Goal: Task Accomplishment & Management: Use online tool/utility

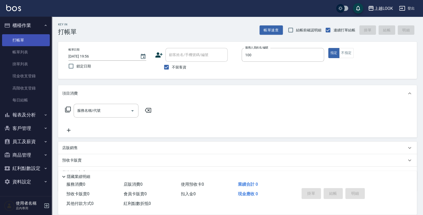
type input "[PERSON_NAME]-100"
type button "true"
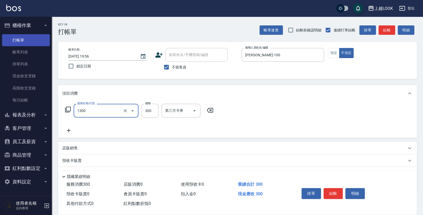
type input "一般洗髮(1300)"
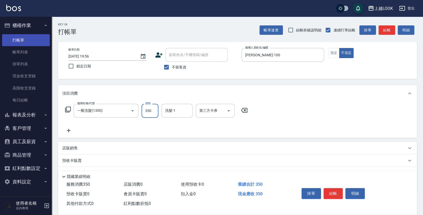
type input "350"
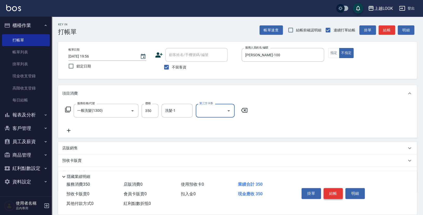
click at [331, 192] on button "結帳" at bounding box center [332, 193] width 19 height 11
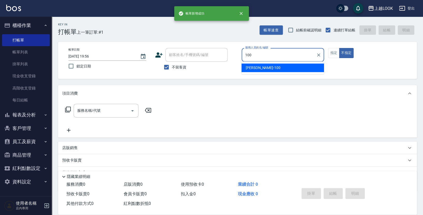
type input "[PERSON_NAME]-100"
type button "false"
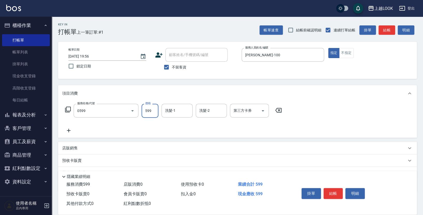
type input "精油-599(0599)"
type input "600"
click at [335, 195] on button "結帳" at bounding box center [332, 193] width 19 height 11
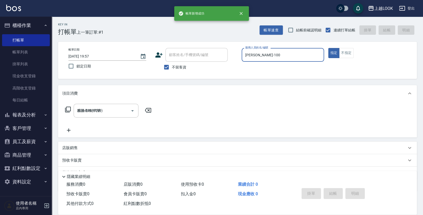
type input "[DATE] 19:57"
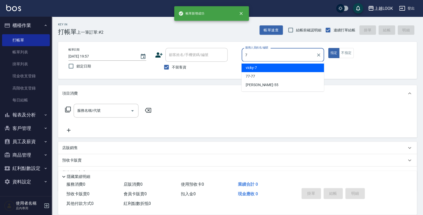
type input "vicky-7"
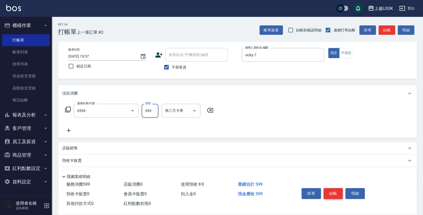
type input "精油-599(0599)"
type input "600"
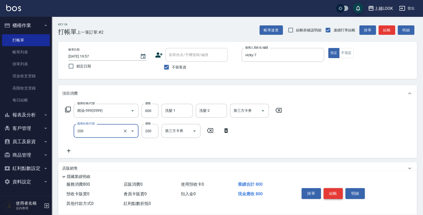
type input "剪髮(200)"
type input "300"
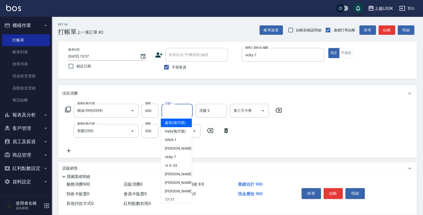
click at [174, 106] on input "洗髮-1" at bounding box center [177, 110] width 26 height 9
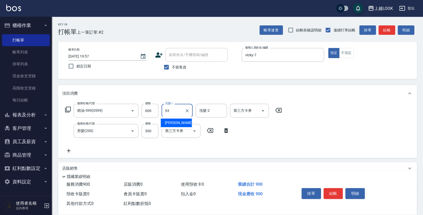
type input "[PERSON_NAME]-93"
click at [329, 190] on button "結帳" at bounding box center [332, 193] width 19 height 11
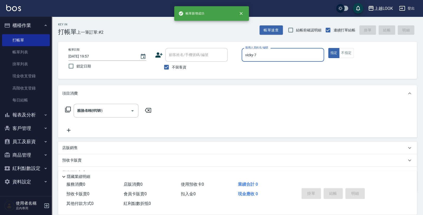
type input "[DATE] 19:58"
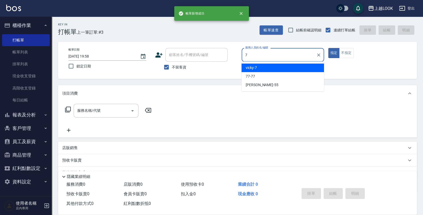
type input "vicky-7"
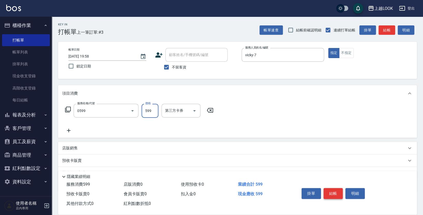
type input "精油-599(0599)"
type input "500"
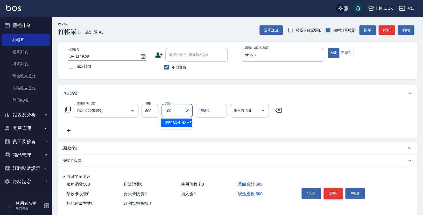
type input "[PERSON_NAME]-100"
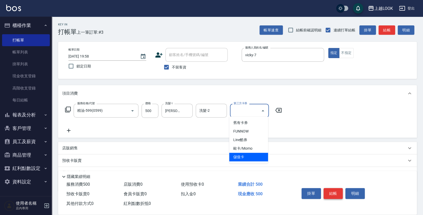
type input "儲值卡"
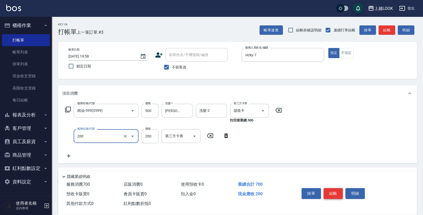
type input "剪髮(200)"
type input "300"
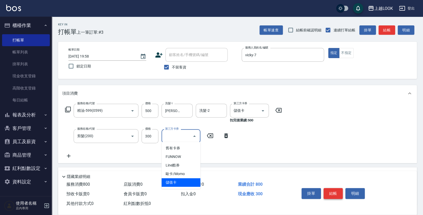
type input "儲值卡"
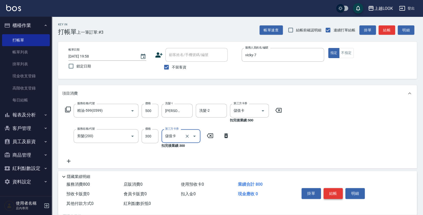
click at [331, 188] on button "結帳" at bounding box center [332, 193] width 19 height 11
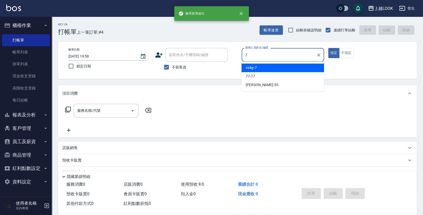
type input "vicky-7"
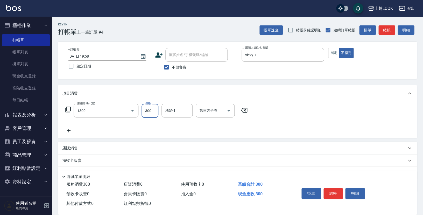
type input "一般洗髮(1300)"
type input "350"
type input "[PERSON_NAME]-93"
click at [336, 194] on button "結帳" at bounding box center [332, 193] width 19 height 11
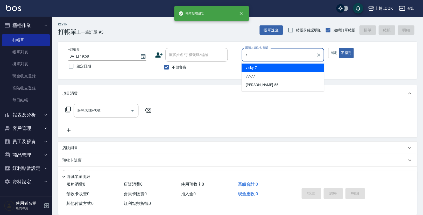
type input "vicky-7"
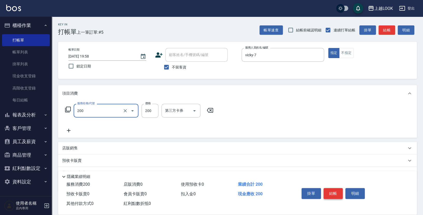
type input "剪髮(200)"
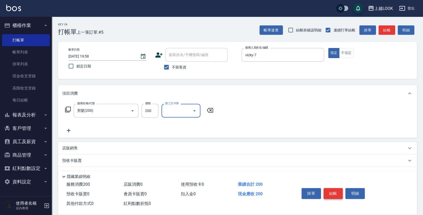
click at [326, 190] on button "結帳" at bounding box center [332, 193] width 19 height 11
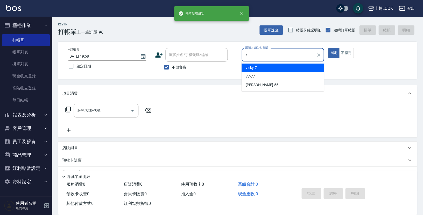
type input "vicky-7"
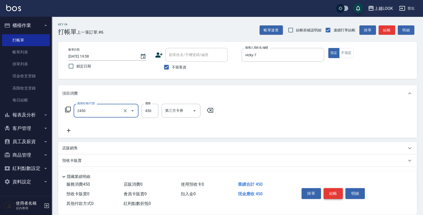
type input "C剪髮套餐(2450)"
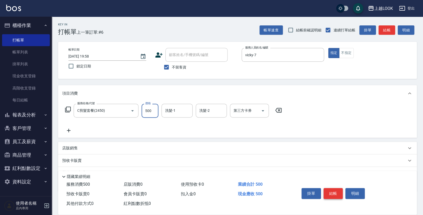
type input "500"
click at [327, 188] on button "結帳" at bounding box center [332, 193] width 19 height 11
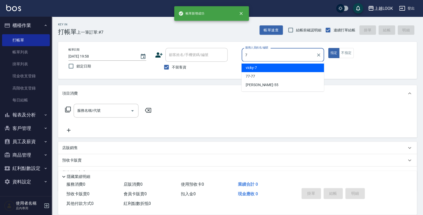
type input "vicky-7"
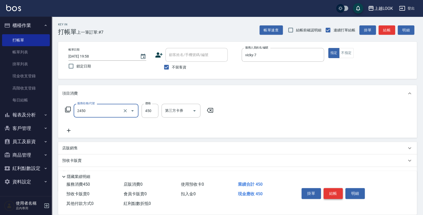
type input "C剪髮套餐(2450)"
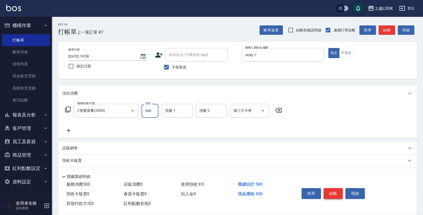
type input "500"
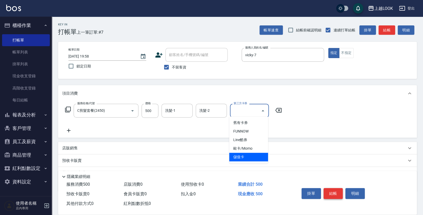
type input "儲值卡"
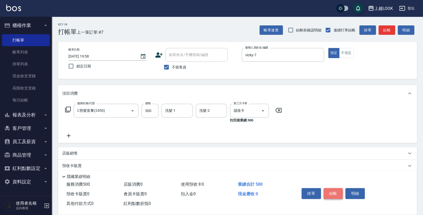
click at [329, 190] on button "結帳" at bounding box center [332, 193] width 19 height 11
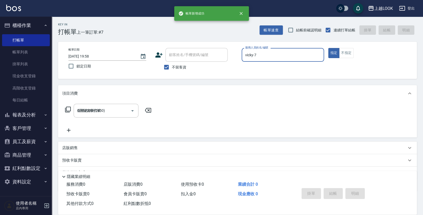
type input "[DATE] 19:59"
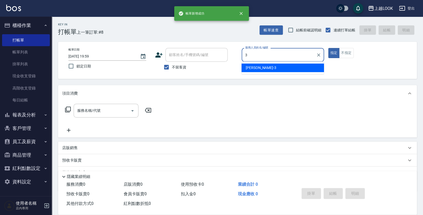
type input "[PERSON_NAME]-3"
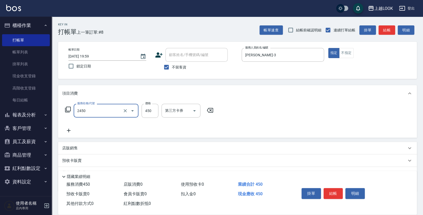
type input "C剪髮套餐(2450)"
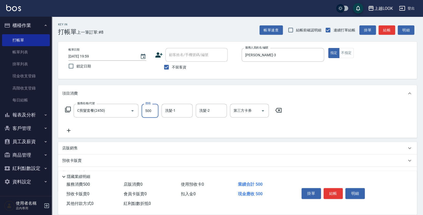
type input "500"
type input "[PERSON_NAME]-93"
click at [325, 188] on button "結帳" at bounding box center [332, 193] width 19 height 11
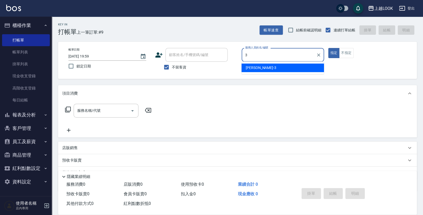
type input "[PERSON_NAME]-3"
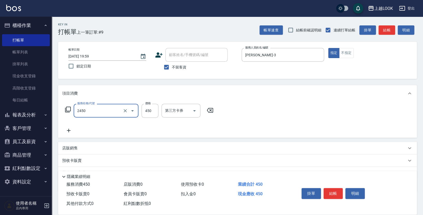
type input "C剪髮套餐(2450)"
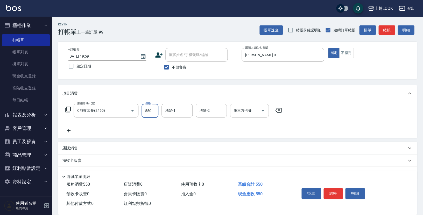
type input "550"
click at [330, 192] on button "結帳" at bounding box center [332, 193] width 19 height 11
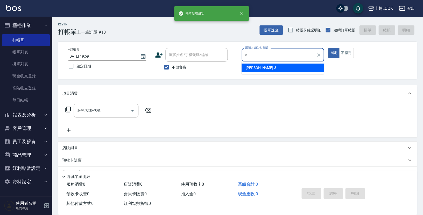
type input "[PERSON_NAME]-3"
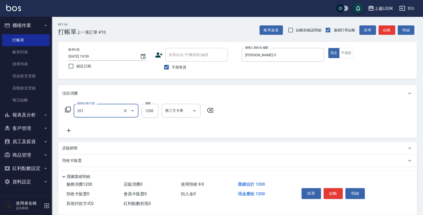
type input "一般燙(改金額)(201)"
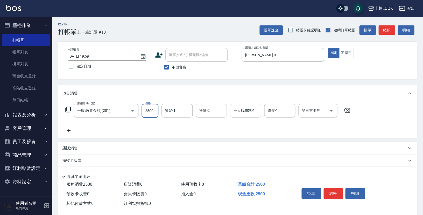
type input "2500"
click at [333, 190] on button "結帳" at bounding box center [332, 193] width 19 height 11
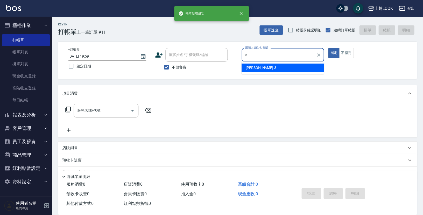
type input "[PERSON_NAME]-3"
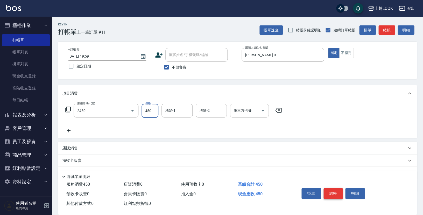
type input "C剪髮套餐(2450)"
type input "[PERSON_NAME]-93"
click at [334, 189] on button "結帳" at bounding box center [332, 193] width 19 height 11
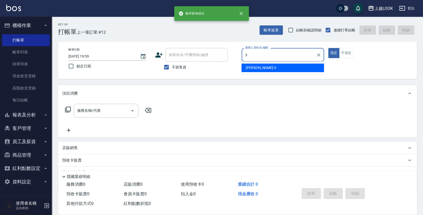
type input "[PERSON_NAME]-3"
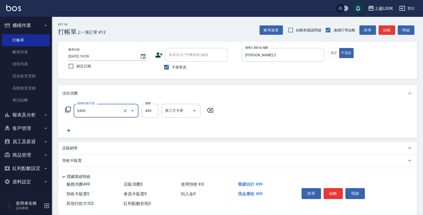
type input "去角質-499(0499)"
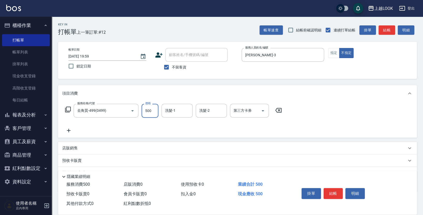
type input "500"
type input "[PERSON_NAME]-93"
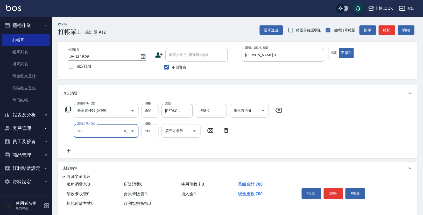
type input "剪髮(200)"
type input "250"
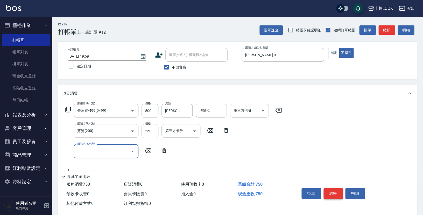
click at [331, 191] on button "結帳" at bounding box center [332, 193] width 19 height 11
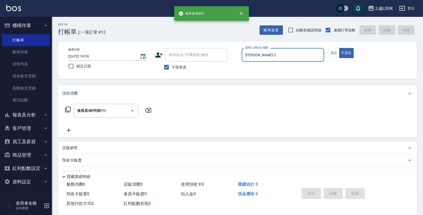
type input "[DATE] 20:00"
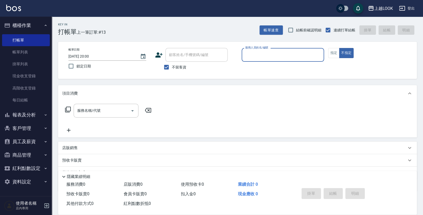
click at [25, 111] on button "報表及分析" at bounding box center [26, 114] width 48 height 13
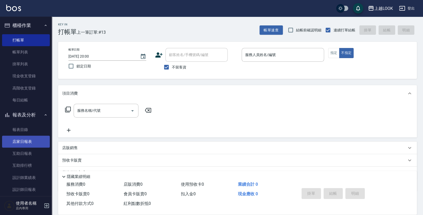
click at [28, 139] on link "店家日報表" at bounding box center [26, 141] width 48 height 12
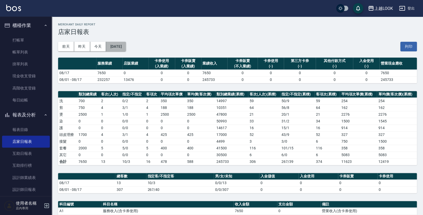
click at [124, 48] on button "[DATE]" at bounding box center [116, 47] width 20 height 10
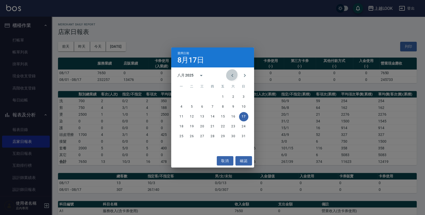
click at [234, 75] on icon "Previous month" at bounding box center [232, 75] width 6 height 6
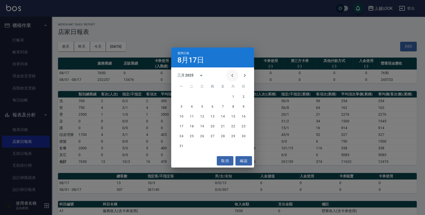
click at [234, 75] on icon "Previous month" at bounding box center [232, 75] width 6 height 6
click at [223, 136] on button "28" at bounding box center [222, 136] width 9 height 9
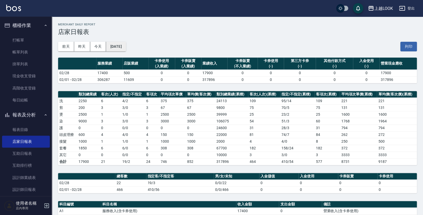
click at [126, 45] on button "[DATE]" at bounding box center [116, 47] width 20 height 10
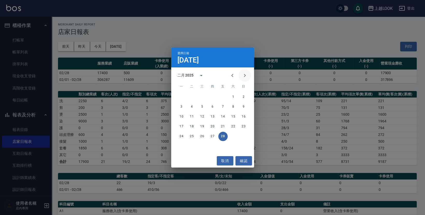
click at [245, 76] on icon "Next month" at bounding box center [245, 75] width 2 height 3
click at [181, 147] on button "31" at bounding box center [181, 145] width 9 height 9
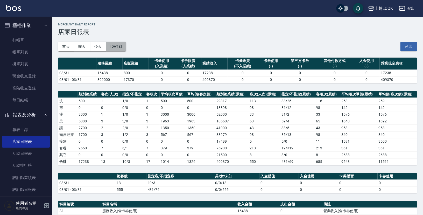
click at [126, 46] on button "[DATE]" at bounding box center [116, 47] width 20 height 10
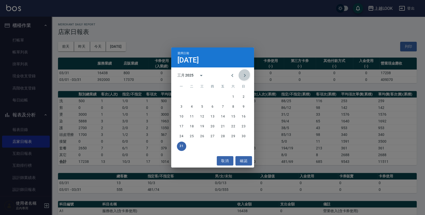
click at [245, 76] on icon "Next month" at bounding box center [245, 75] width 6 height 6
click at [203, 134] on button "30" at bounding box center [202, 136] width 9 height 9
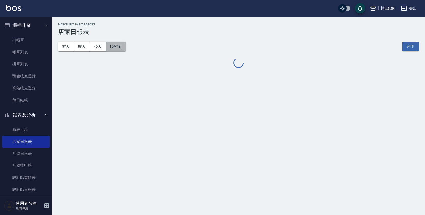
click at [124, 49] on button "[DATE]" at bounding box center [116, 47] width 20 height 10
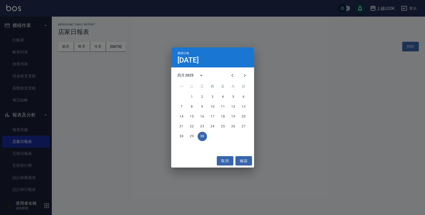
click at [285, 111] on div "選擇日期 [DATE] 四月 2025 一 二 三 四 五 六 日 1 2 3 4 5 6 7 8 9 10 11 12 13 14 15 16 17 18 …" at bounding box center [212, 107] width 425 height 215
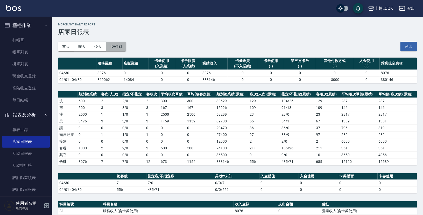
click at [121, 47] on button "[DATE]" at bounding box center [116, 47] width 20 height 10
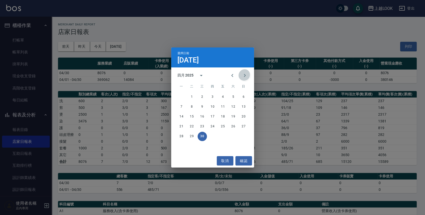
click at [243, 74] on icon "Next month" at bounding box center [245, 75] width 6 height 6
click at [232, 136] on button "31" at bounding box center [233, 136] width 9 height 9
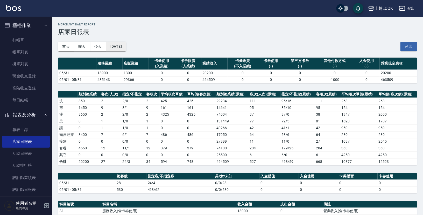
click at [126, 45] on button "[DATE]" at bounding box center [116, 47] width 20 height 10
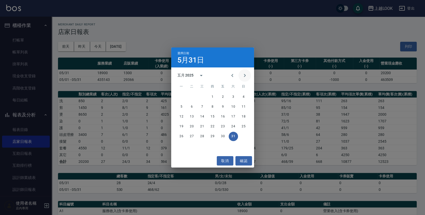
click at [246, 73] on icon "Next month" at bounding box center [245, 75] width 6 height 6
click at [181, 146] on button "30" at bounding box center [181, 145] width 9 height 9
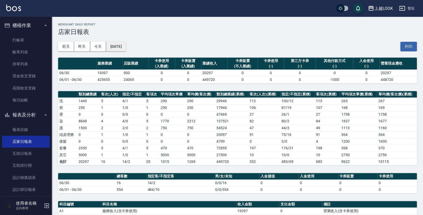
click at [126, 46] on button "[DATE]" at bounding box center [116, 47] width 20 height 10
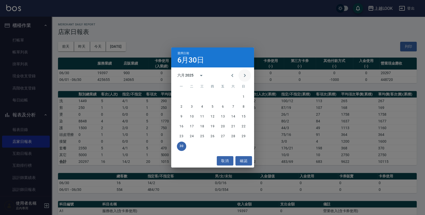
click at [245, 76] on icon "Next month" at bounding box center [245, 75] width 6 height 6
click at [212, 135] on button "31" at bounding box center [212, 136] width 9 height 9
